Goal: Information Seeking & Learning: Check status

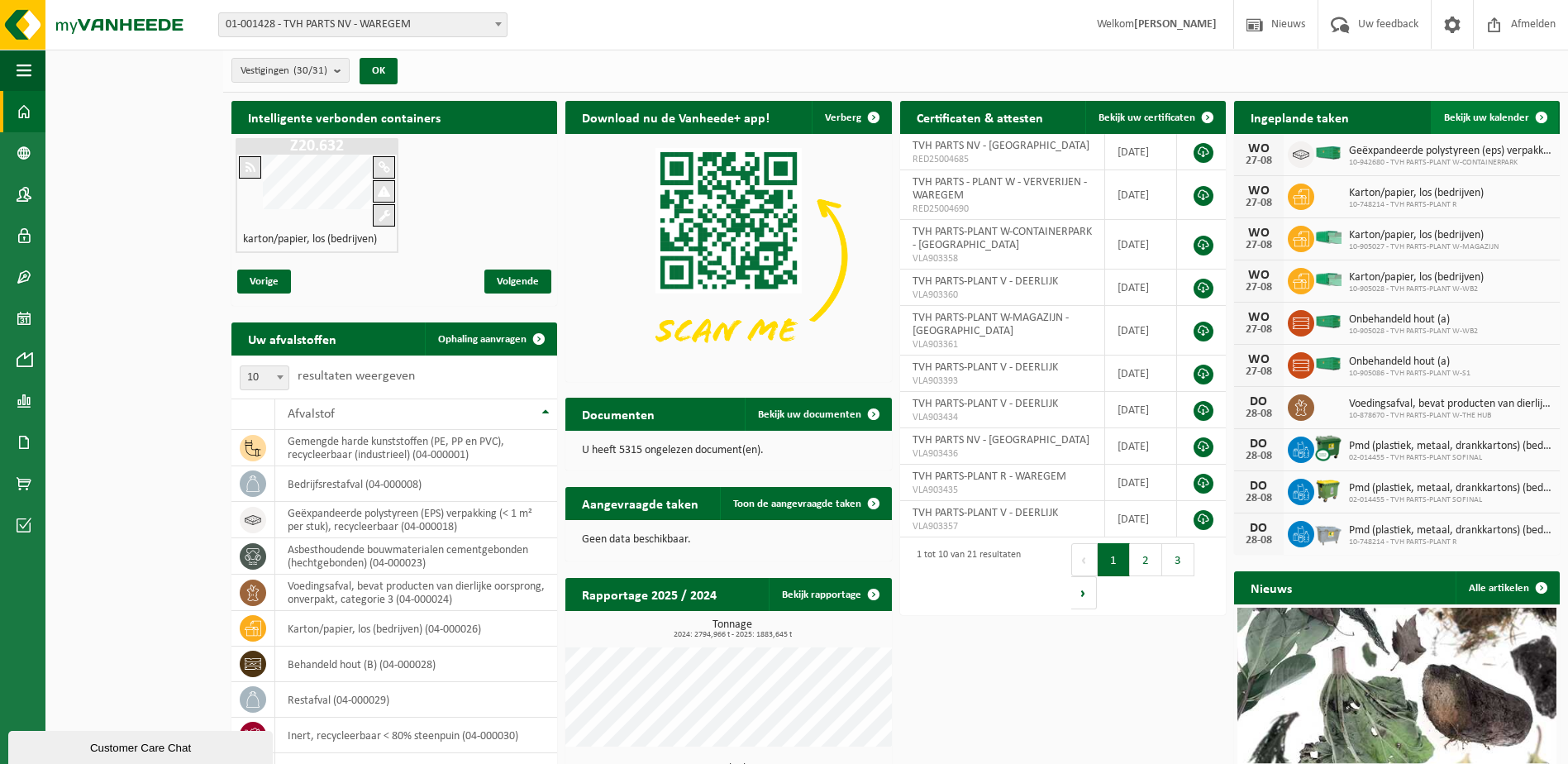
click at [1544, 112] on span at bounding box center [1541, 117] width 33 height 33
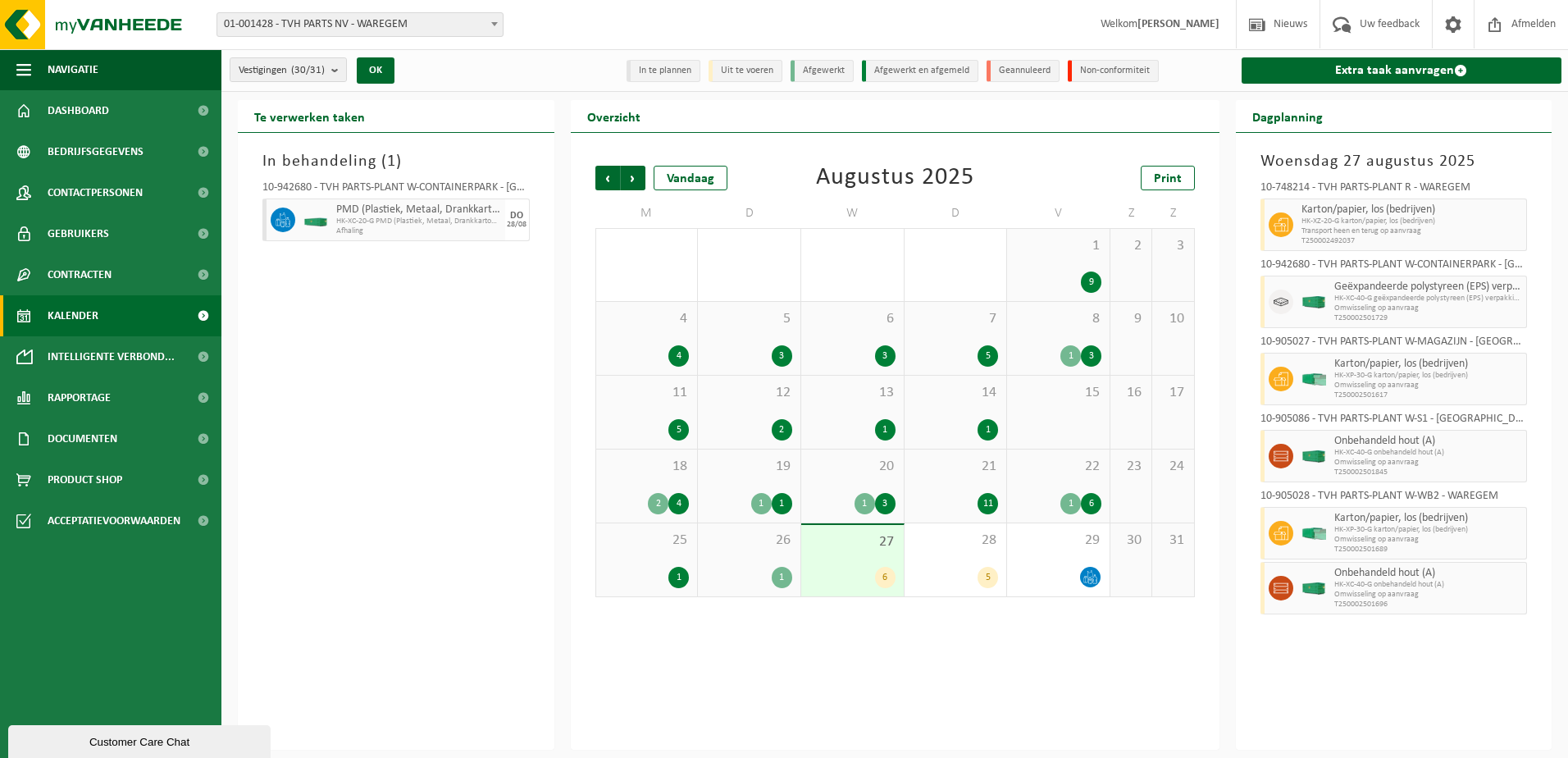
click at [851, 561] on div "27 6" at bounding box center [852, 560] width 102 height 71
click at [766, 554] on div "26 1" at bounding box center [749, 559] width 102 height 73
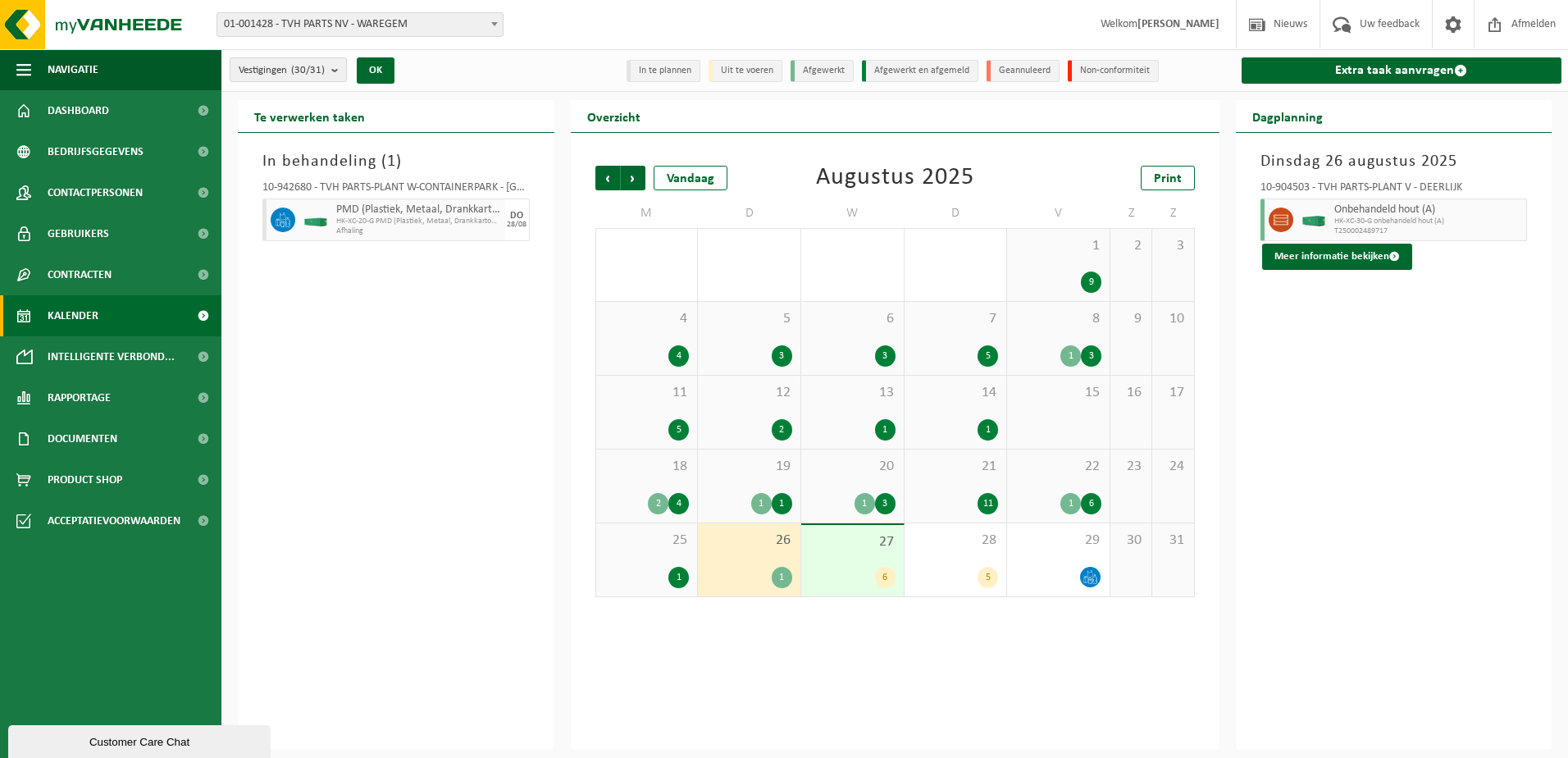
click at [655, 558] on div "25 1" at bounding box center [646, 559] width 101 height 73
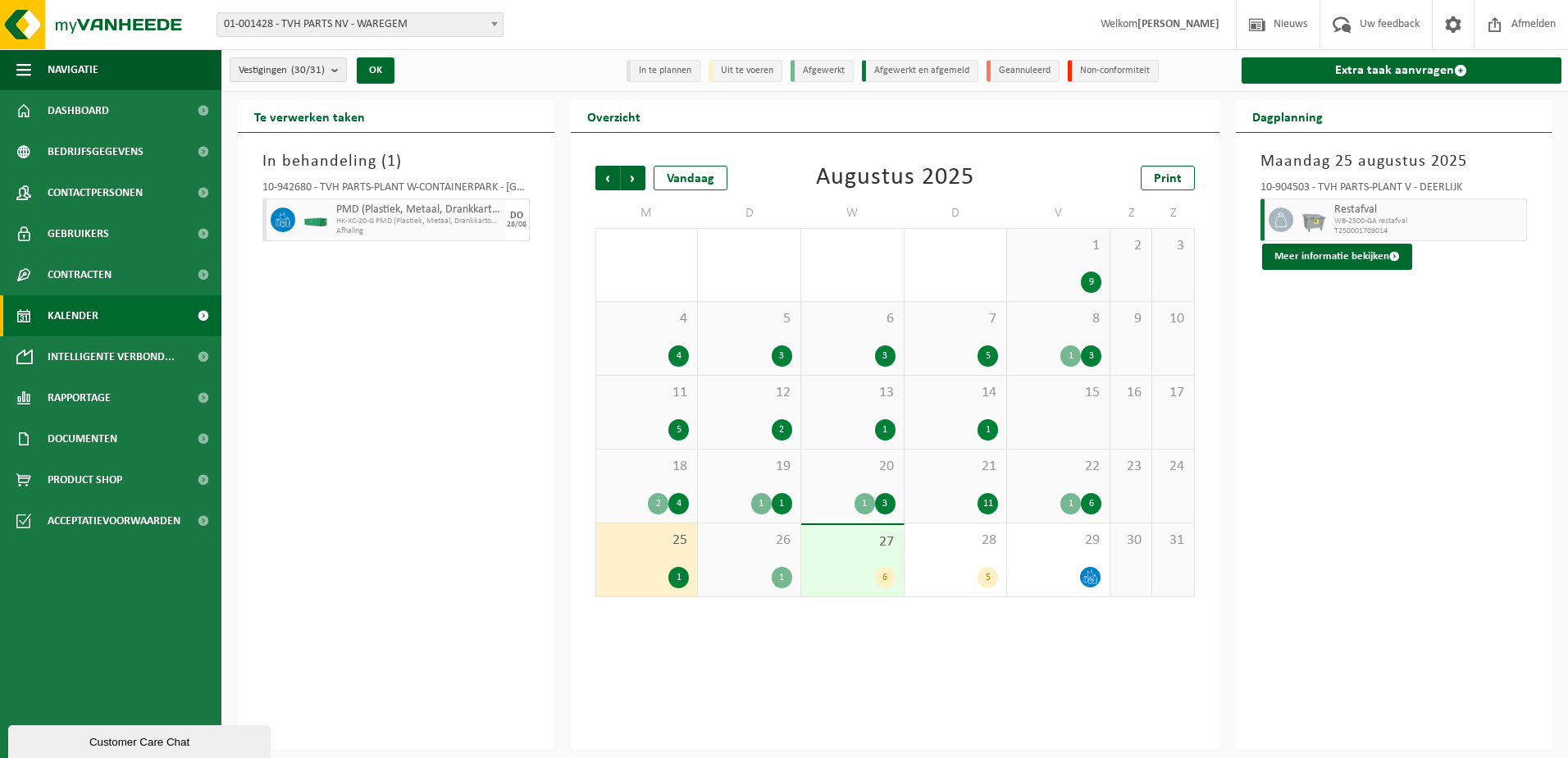
click at [1049, 488] on div "22 1 6" at bounding box center [1058, 485] width 102 height 73
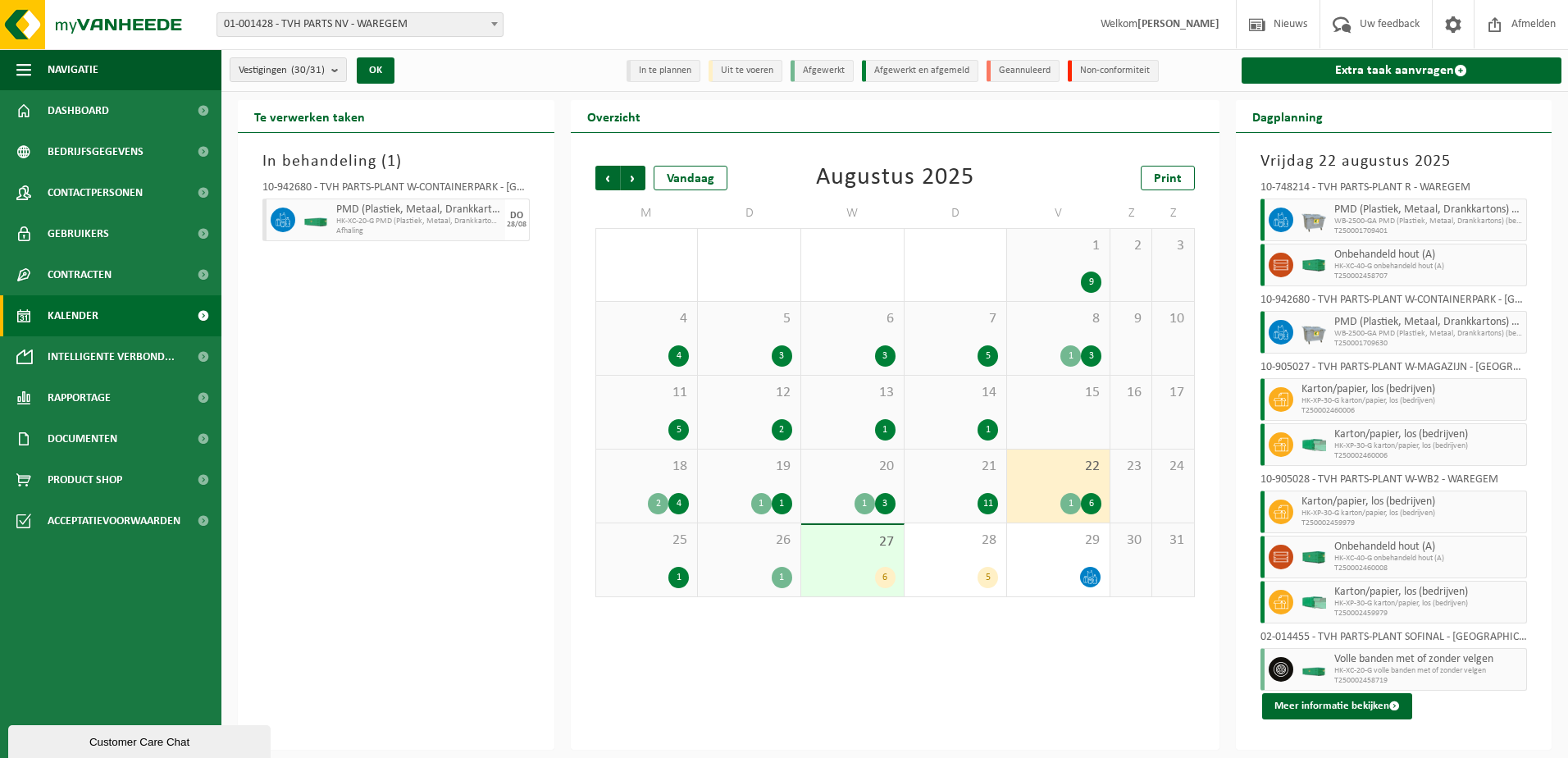
click at [970, 482] on div "21 11" at bounding box center [955, 485] width 102 height 73
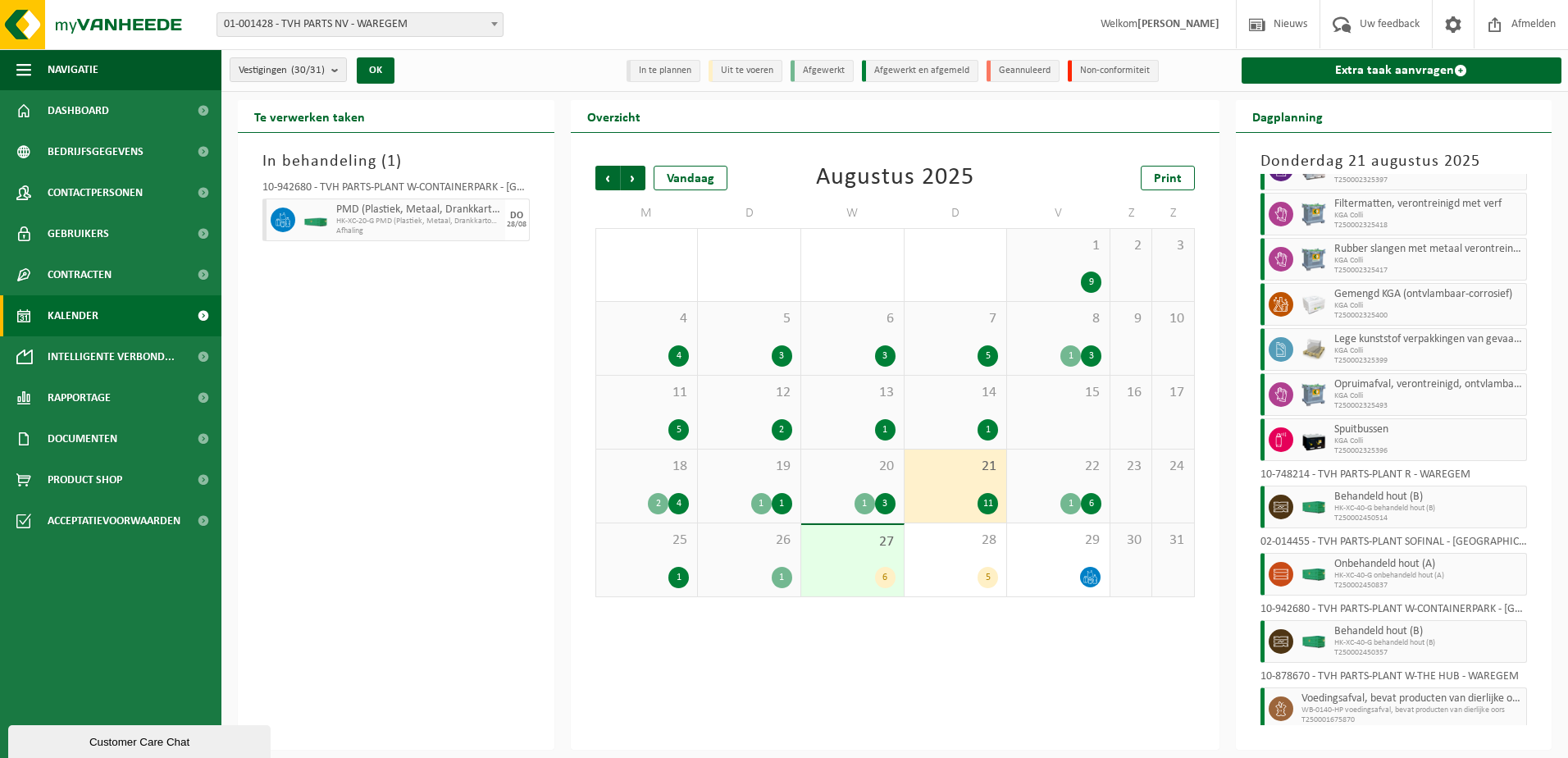
scroll to position [65, 0]
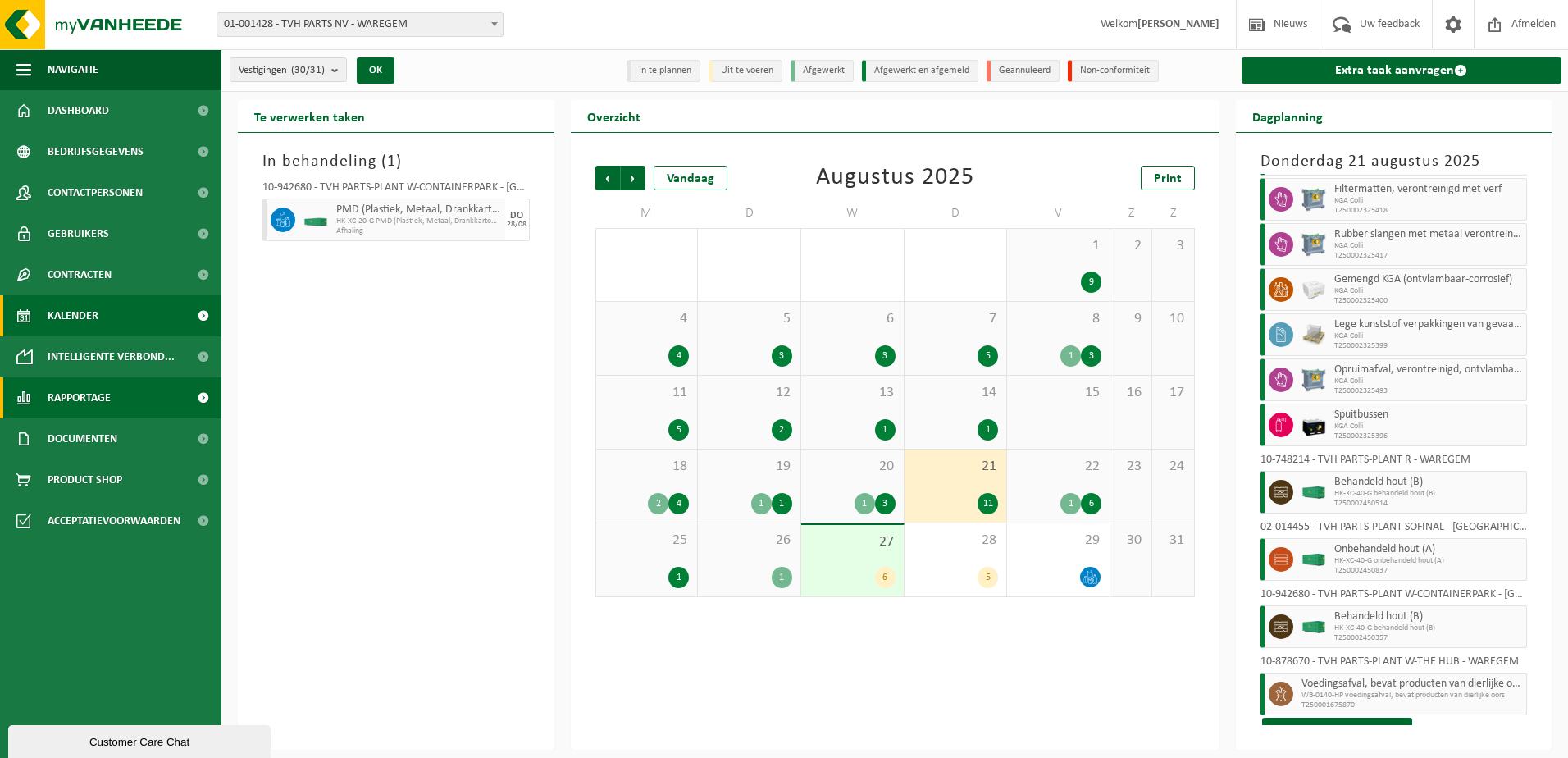
click at [81, 390] on span "Rapportage" at bounding box center [79, 397] width 63 height 41
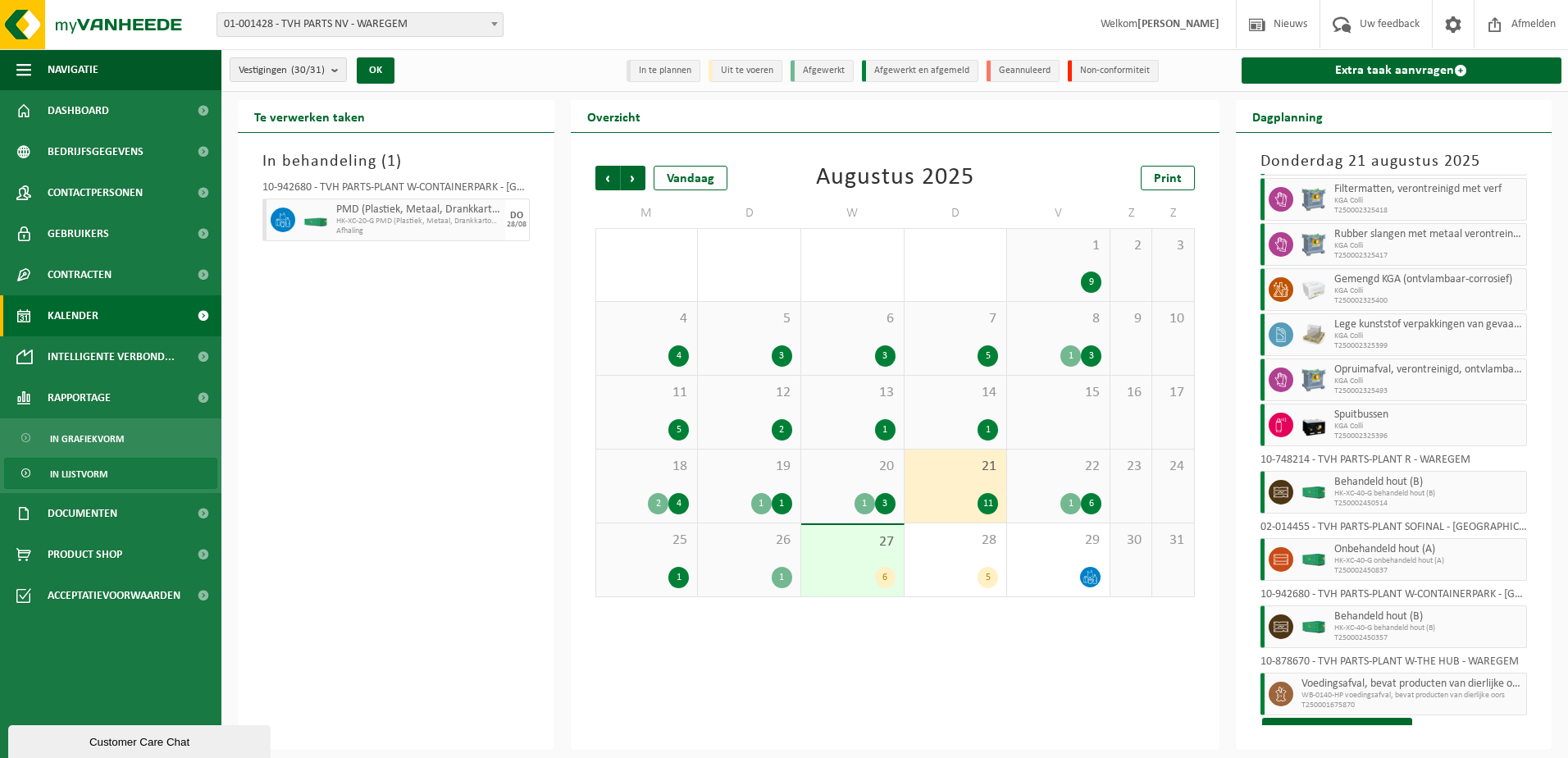
click at [82, 473] on span "In lijstvorm" at bounding box center [79, 474] width 57 height 31
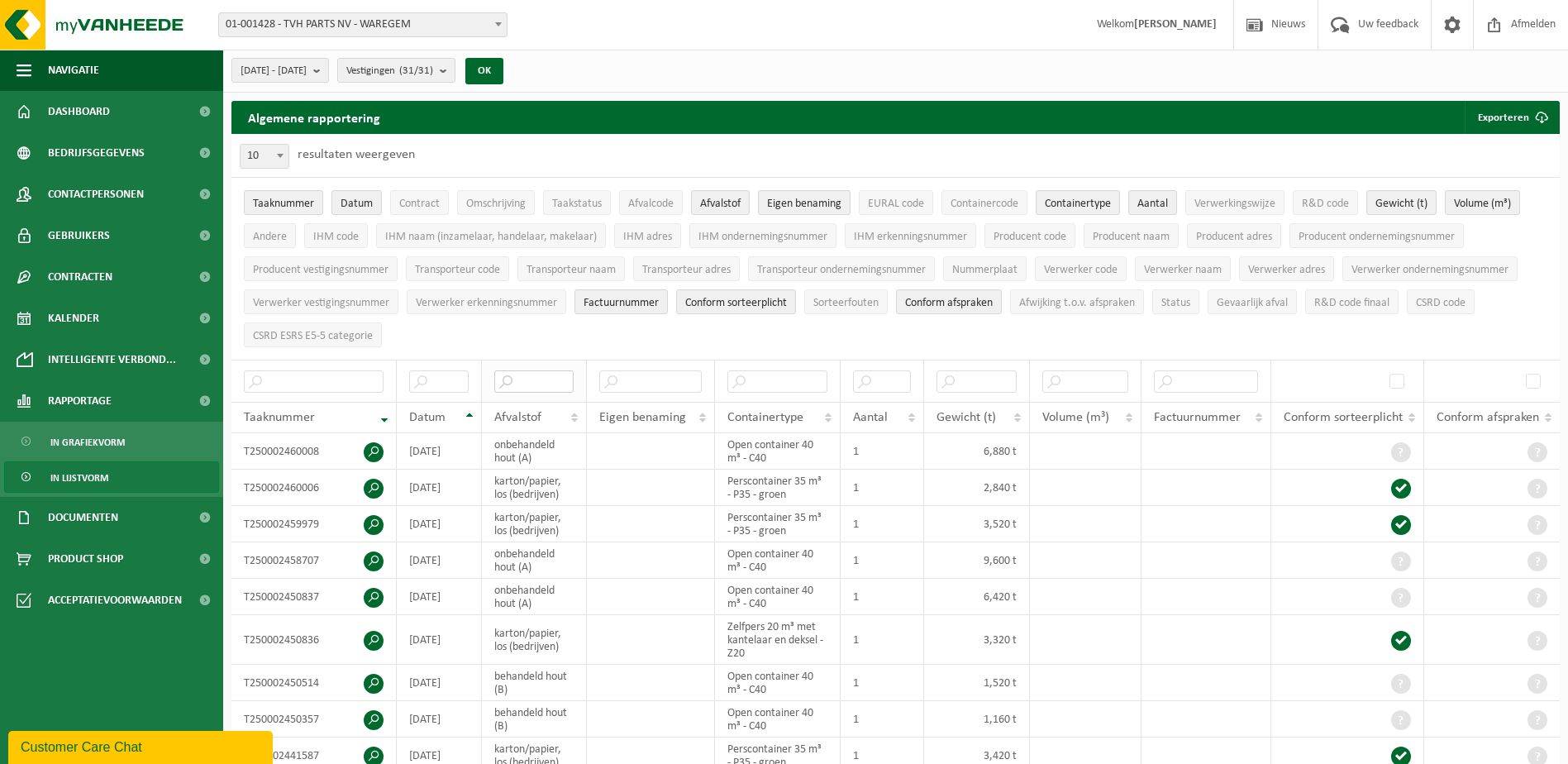
click at [532, 378] on input "text" at bounding box center [534, 381] width 79 height 22
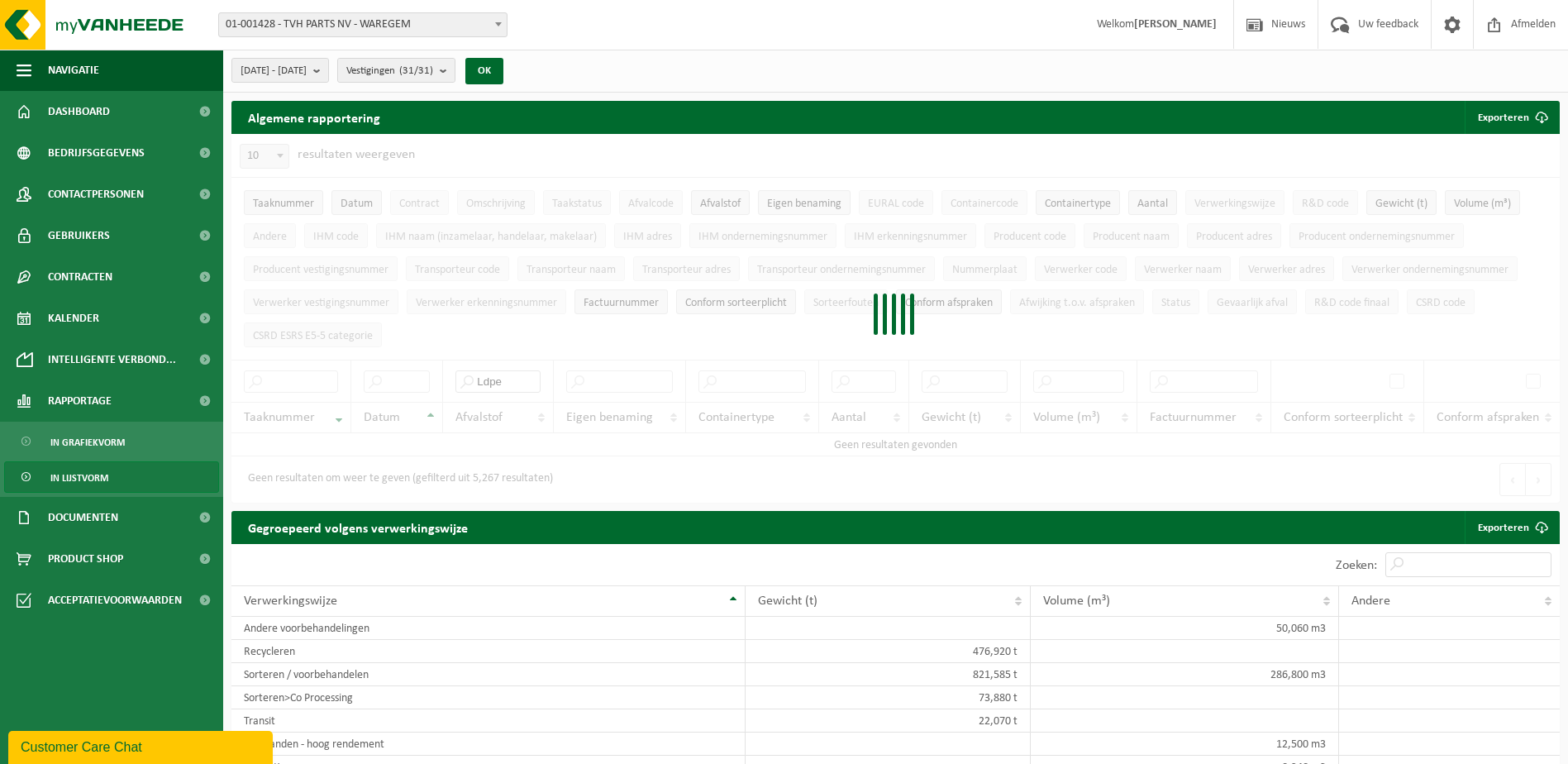
type input "Ldpe"
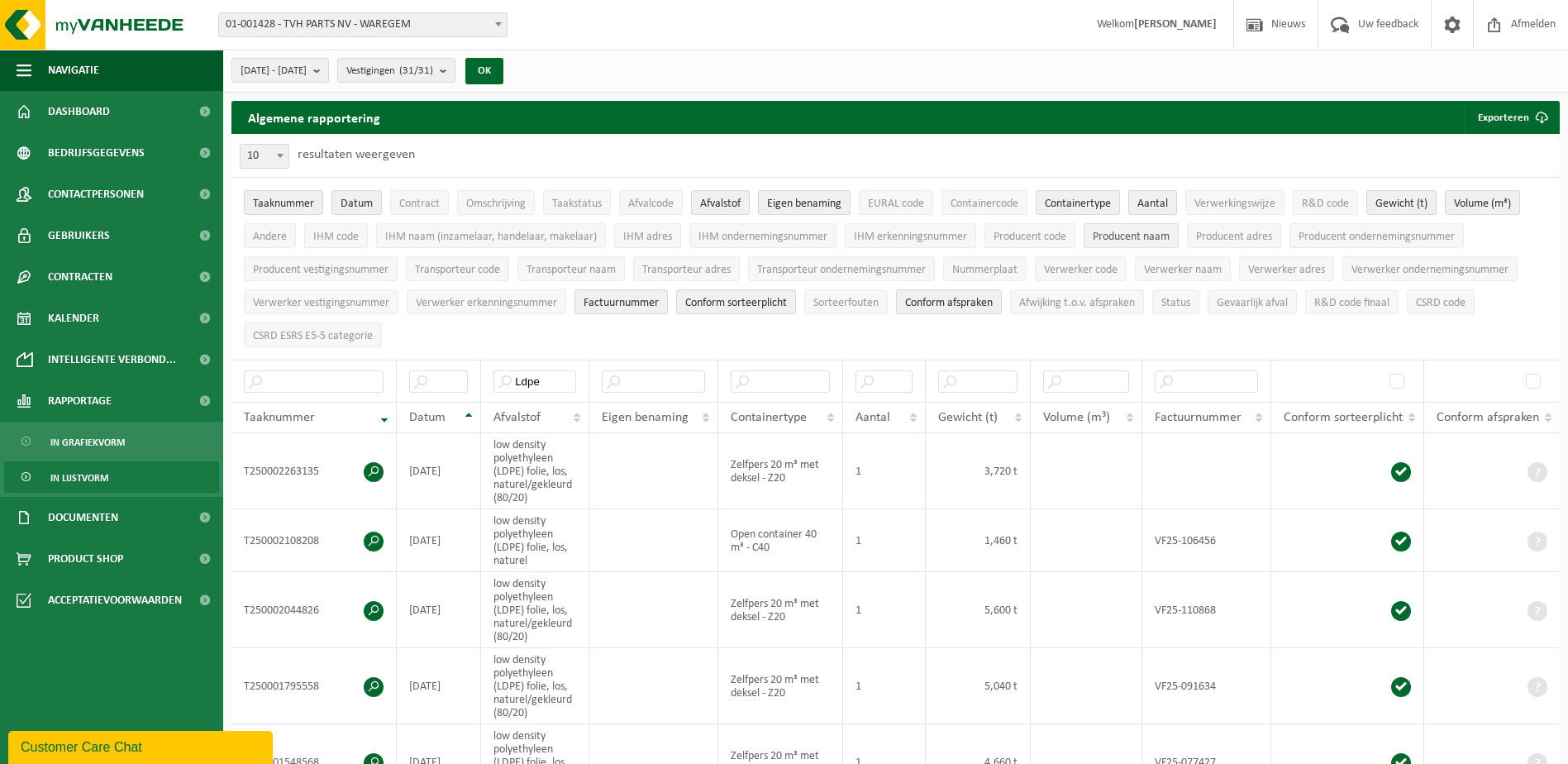
click at [1162, 232] on span "Producent naam" at bounding box center [1130, 237] width 77 height 13
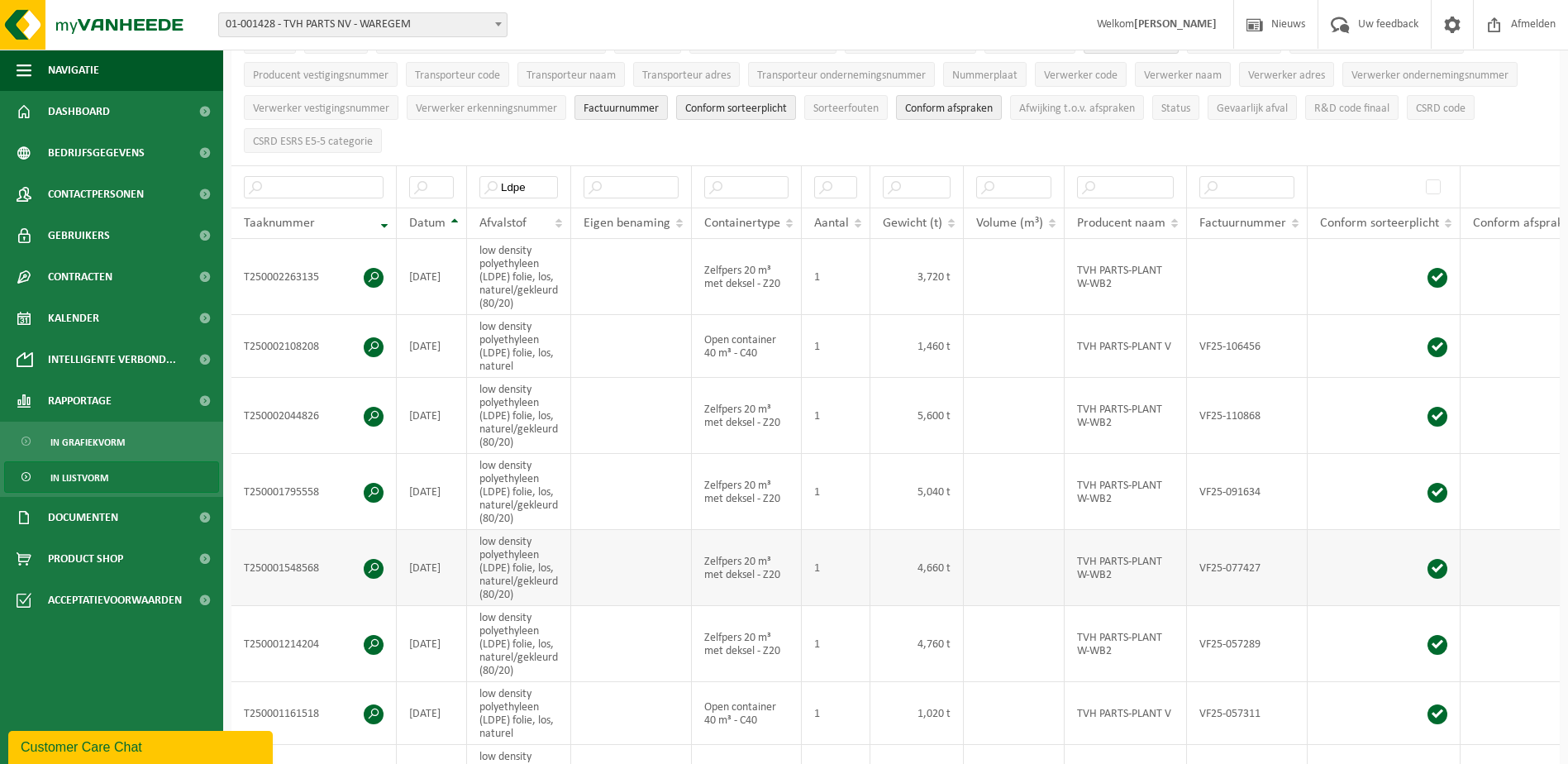
scroll to position [166, 0]
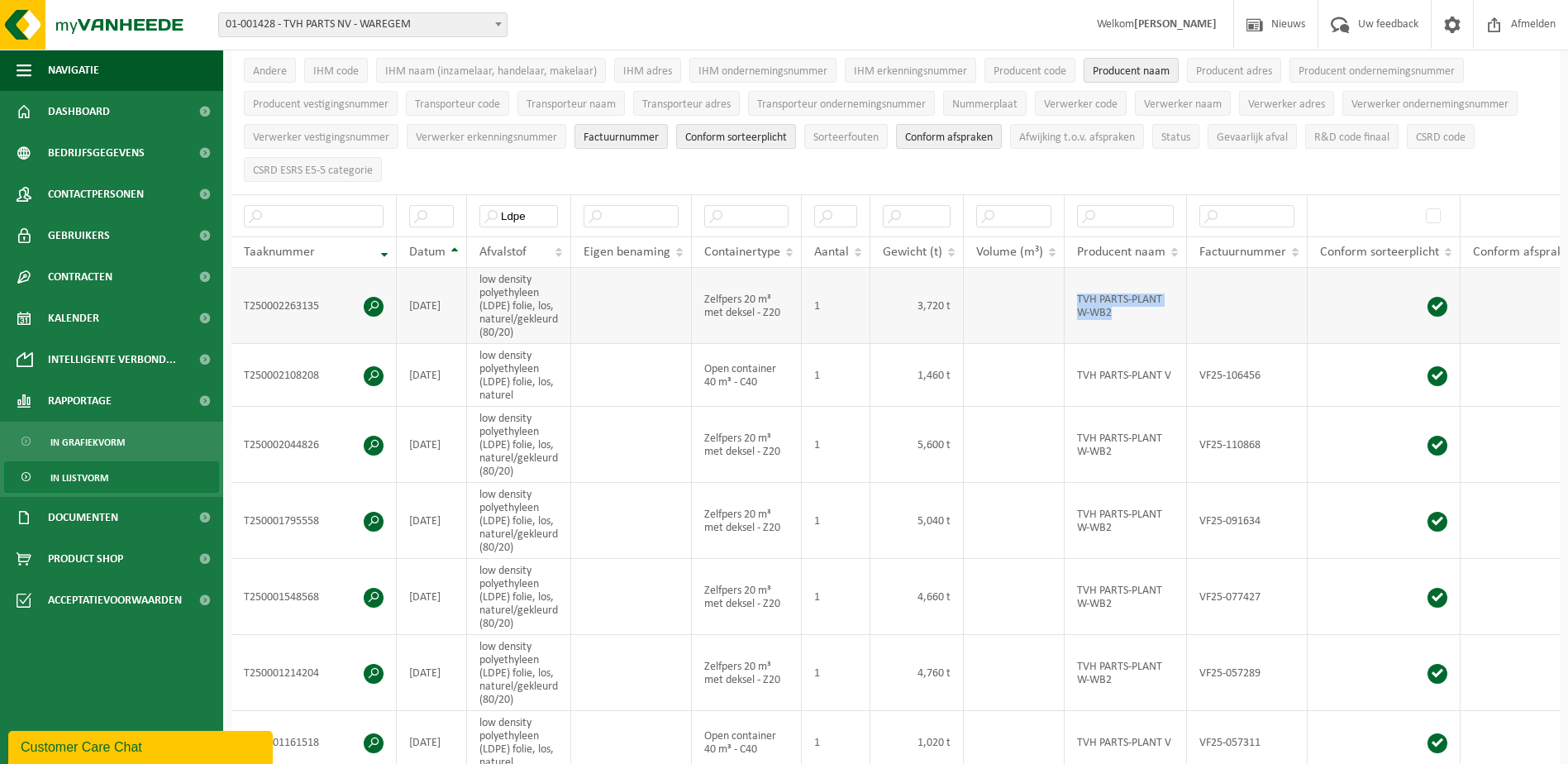
drag, startPoint x: 1072, startPoint y: 292, endPoint x: 1152, endPoint y: 314, distance: 83.0
click at [1152, 314] on td "TVH PARTS-PLANT W-WB2" at bounding box center [1125, 306] width 122 height 76
copy td "TVH PARTS-PLANT W-WB2"
click at [1123, 214] on input "text" at bounding box center [1125, 216] width 96 height 22
paste input "TVH PARTS-PLANT W-WB2"
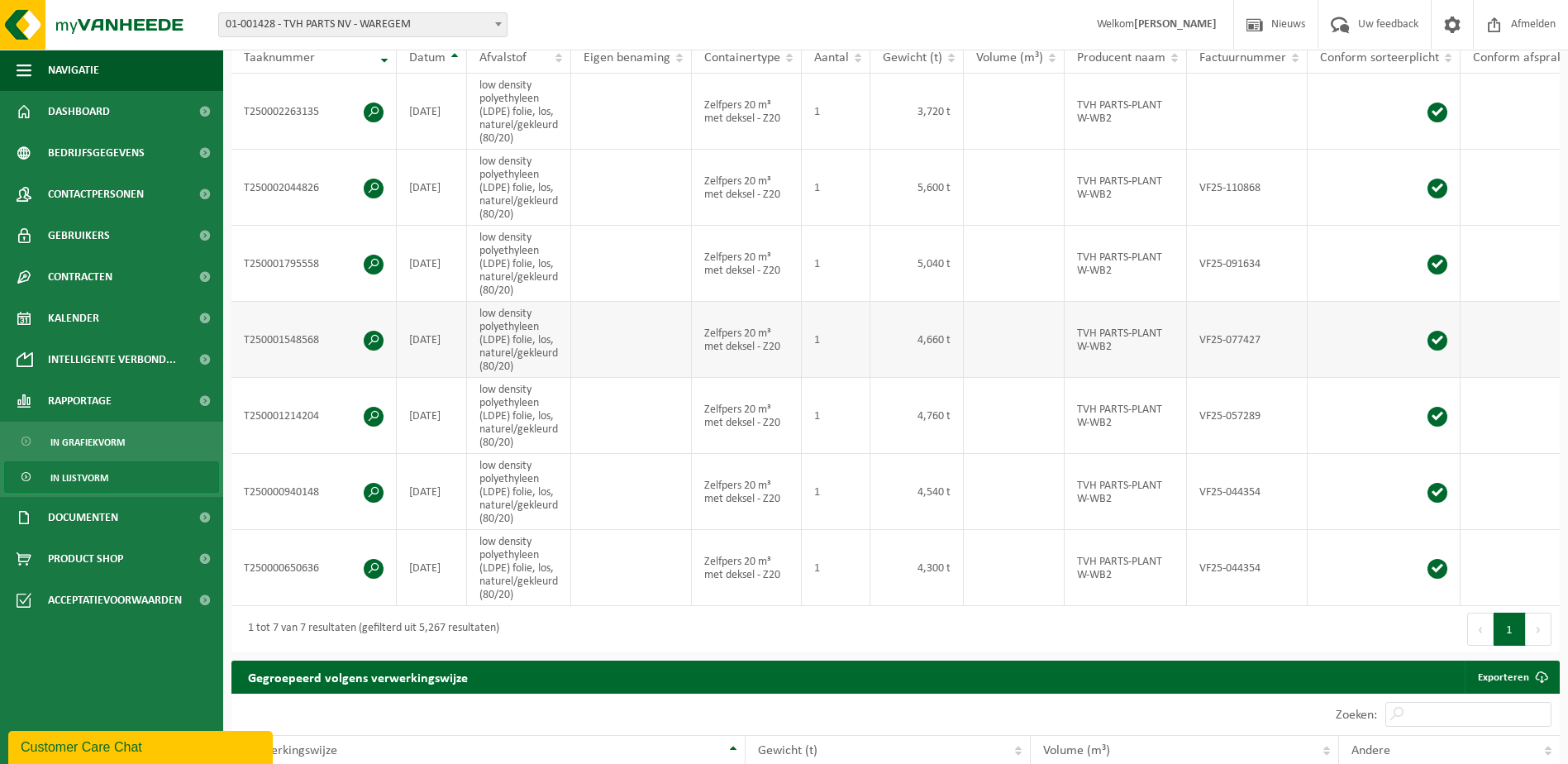
scroll to position [330, 0]
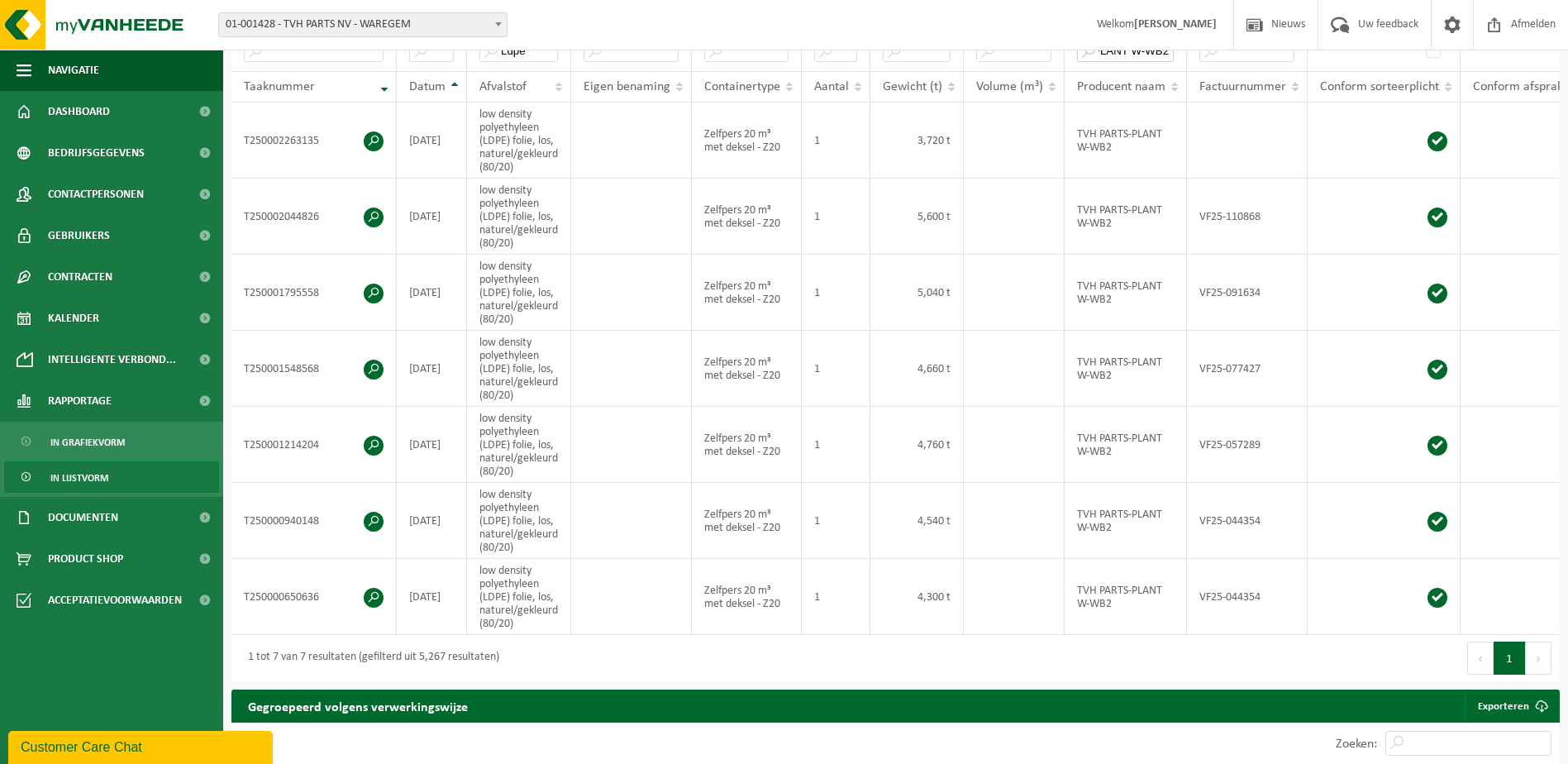
type input "TVH PARTS-PLANT W-WB2"
